Goal: Navigation & Orientation: Find specific page/section

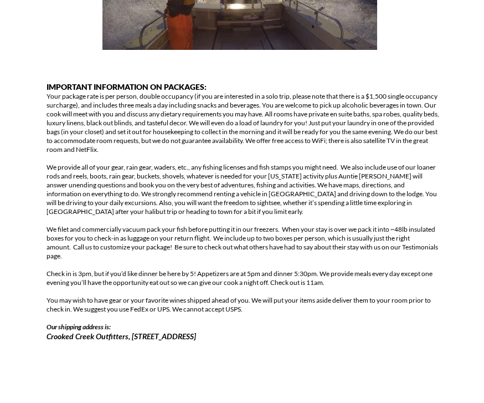
scroll to position [696, 0]
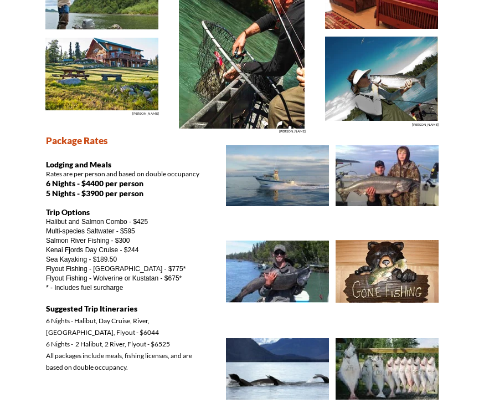
scroll to position [0, 0]
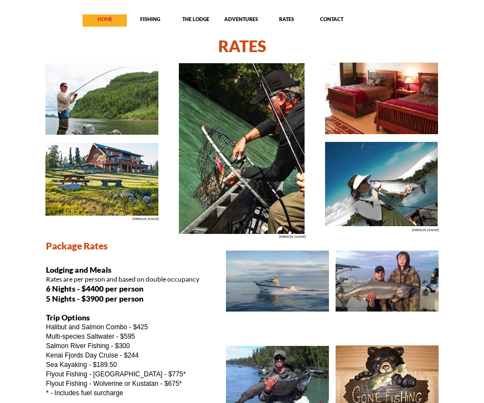
click at [103, 21] on p "HOME" at bounding box center [105, 19] width 44 height 7
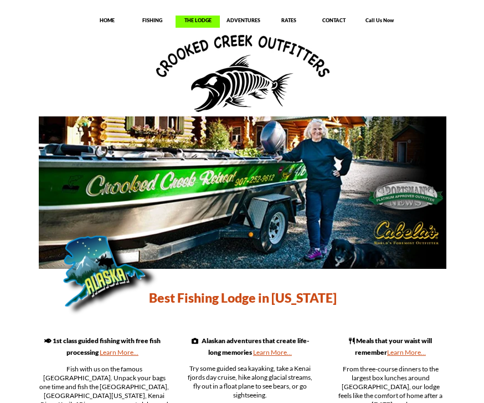
click at [190, 18] on p "THE LODGE" at bounding box center [198, 20] width 44 height 7
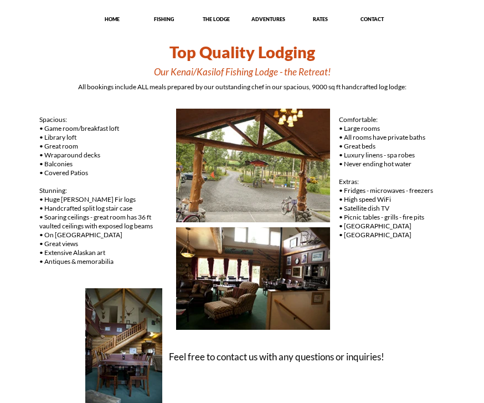
click at [217, 168] on img at bounding box center [253, 165] width 155 height 115
click at [212, 254] on img at bounding box center [253, 279] width 155 height 104
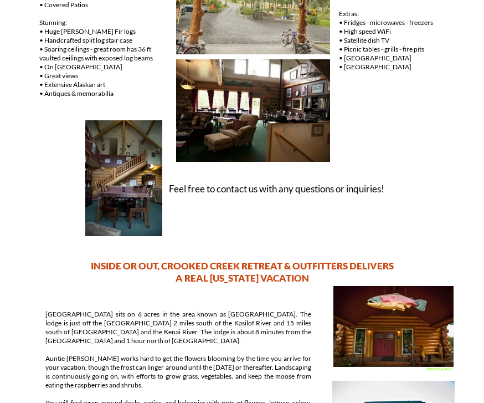
scroll to position [168, 0]
click at [123, 170] on img at bounding box center [124, 178] width 78 height 117
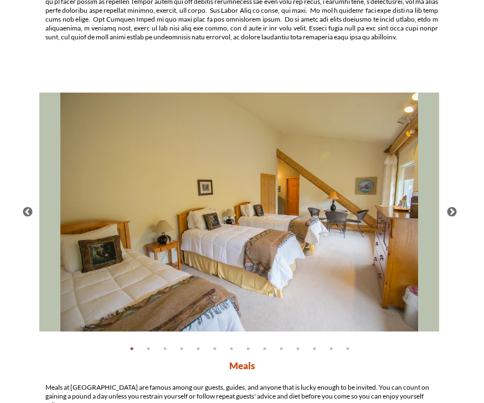
scroll to position [1146, 0]
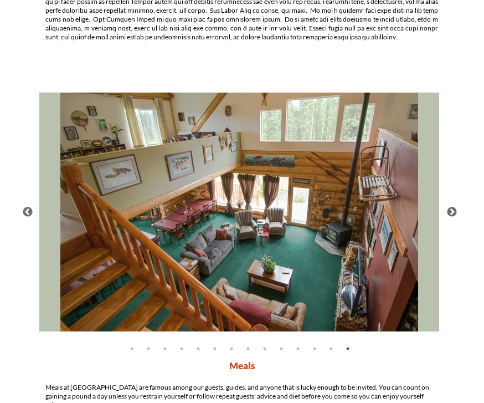
click at [23, 207] on button "Previous" at bounding box center [27, 212] width 11 height 11
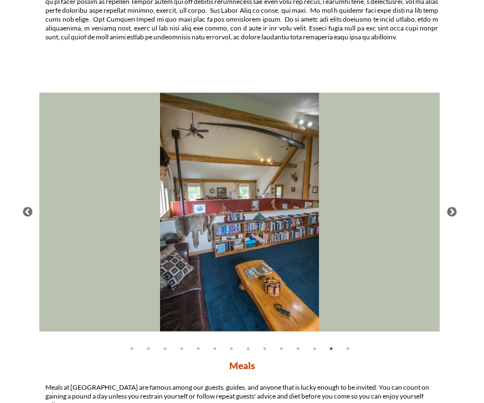
click at [26, 210] on button "Previous" at bounding box center [27, 212] width 11 height 11
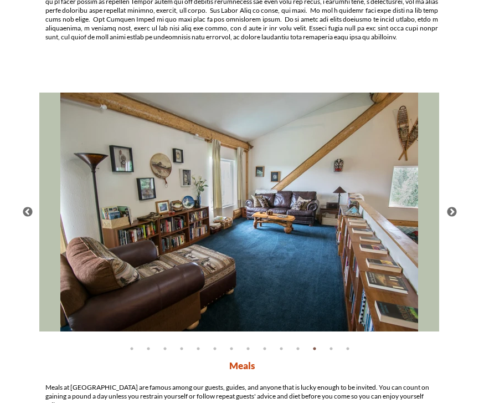
click at [26, 211] on button "Previous" at bounding box center [27, 212] width 11 height 11
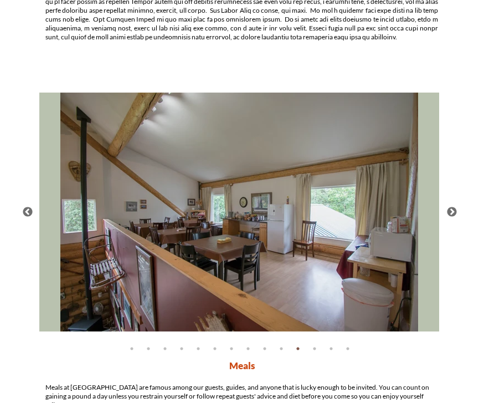
click at [28, 216] on button "Previous" at bounding box center [27, 212] width 11 height 11
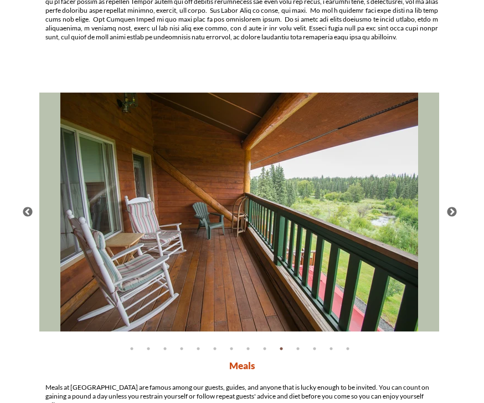
click at [28, 212] on button "Previous" at bounding box center [27, 212] width 11 height 11
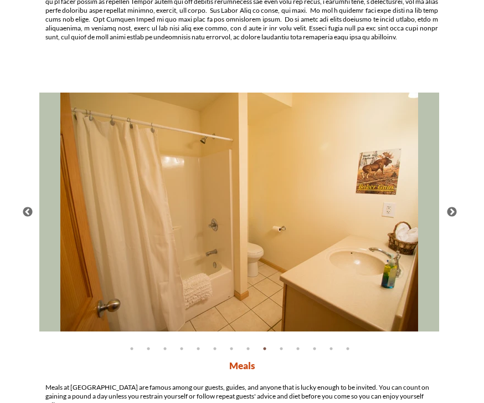
click at [26, 210] on button "Previous" at bounding box center [27, 212] width 11 height 11
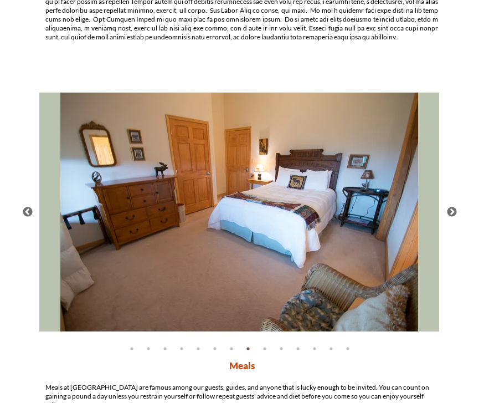
click at [28, 212] on button "Previous" at bounding box center [27, 212] width 11 height 11
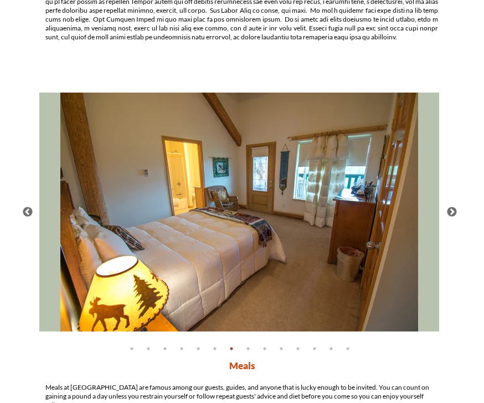
click at [29, 214] on button "Previous" at bounding box center [27, 212] width 11 height 11
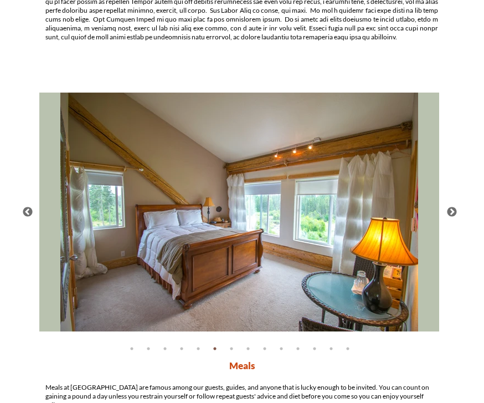
click at [30, 216] on button "Previous" at bounding box center [27, 212] width 11 height 11
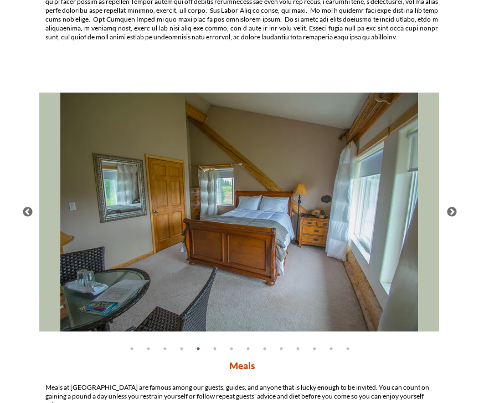
click at [30, 215] on button "Previous" at bounding box center [27, 212] width 11 height 11
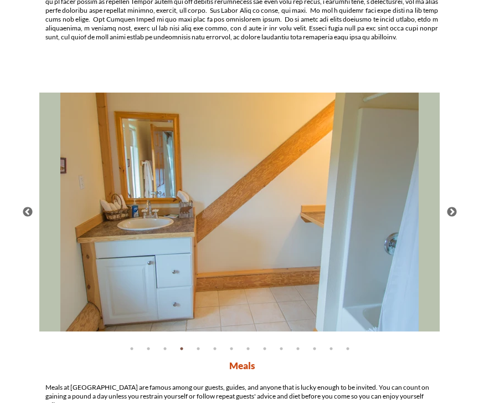
click at [30, 215] on button "Previous" at bounding box center [27, 212] width 11 height 11
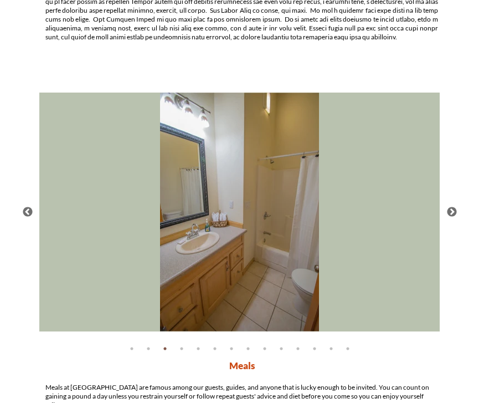
click at [31, 216] on button "Previous" at bounding box center [27, 212] width 11 height 11
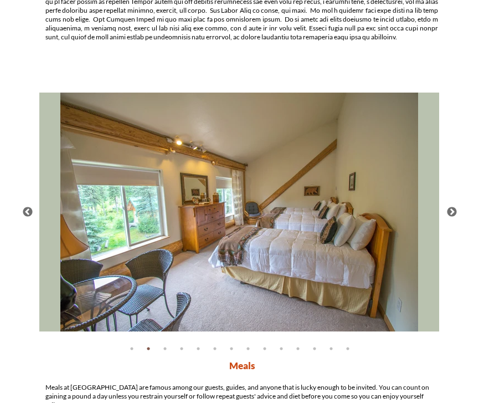
click at [32, 210] on button "Previous" at bounding box center [27, 212] width 11 height 11
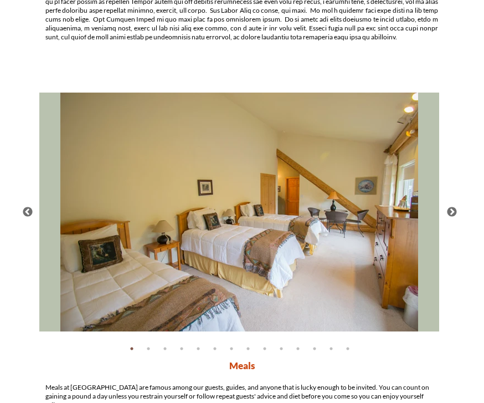
click at [32, 212] on button "Previous" at bounding box center [27, 212] width 11 height 11
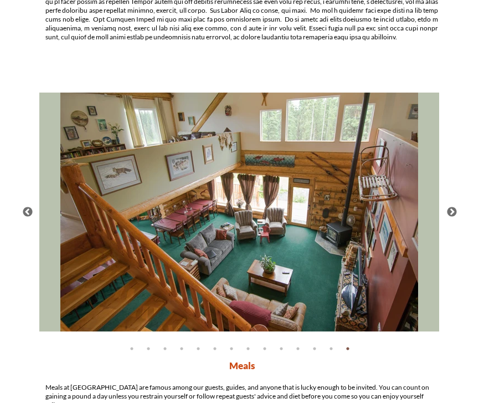
click at [33, 210] on button "Previous" at bounding box center [27, 212] width 11 height 11
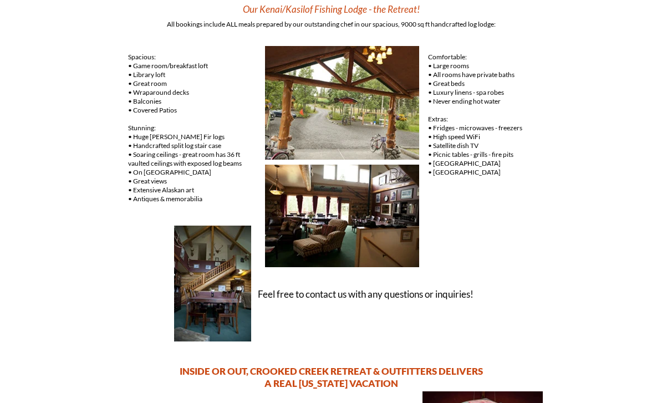
scroll to position [128, 0]
